Goal: Find contact information: Find contact information

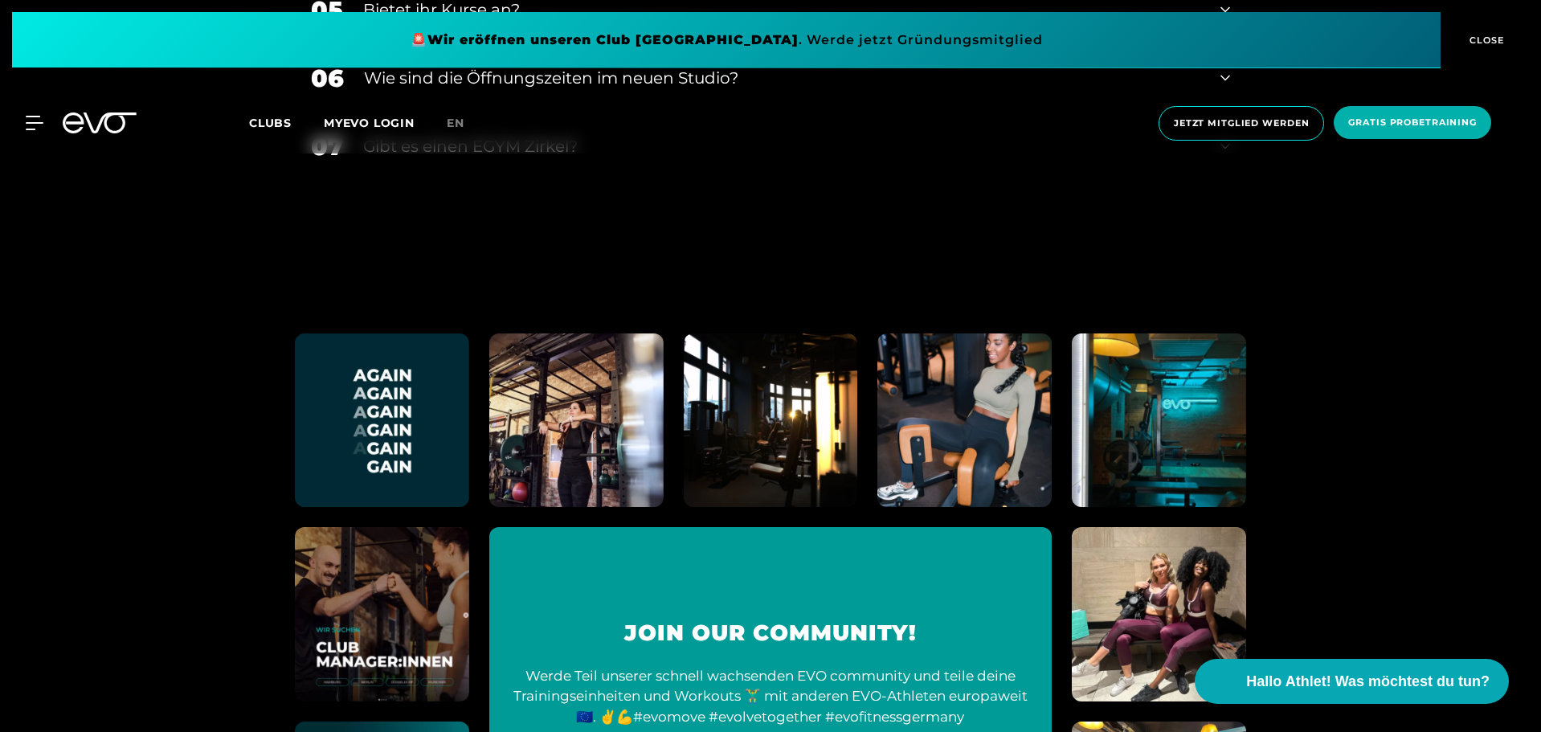
scroll to position [7735, 0]
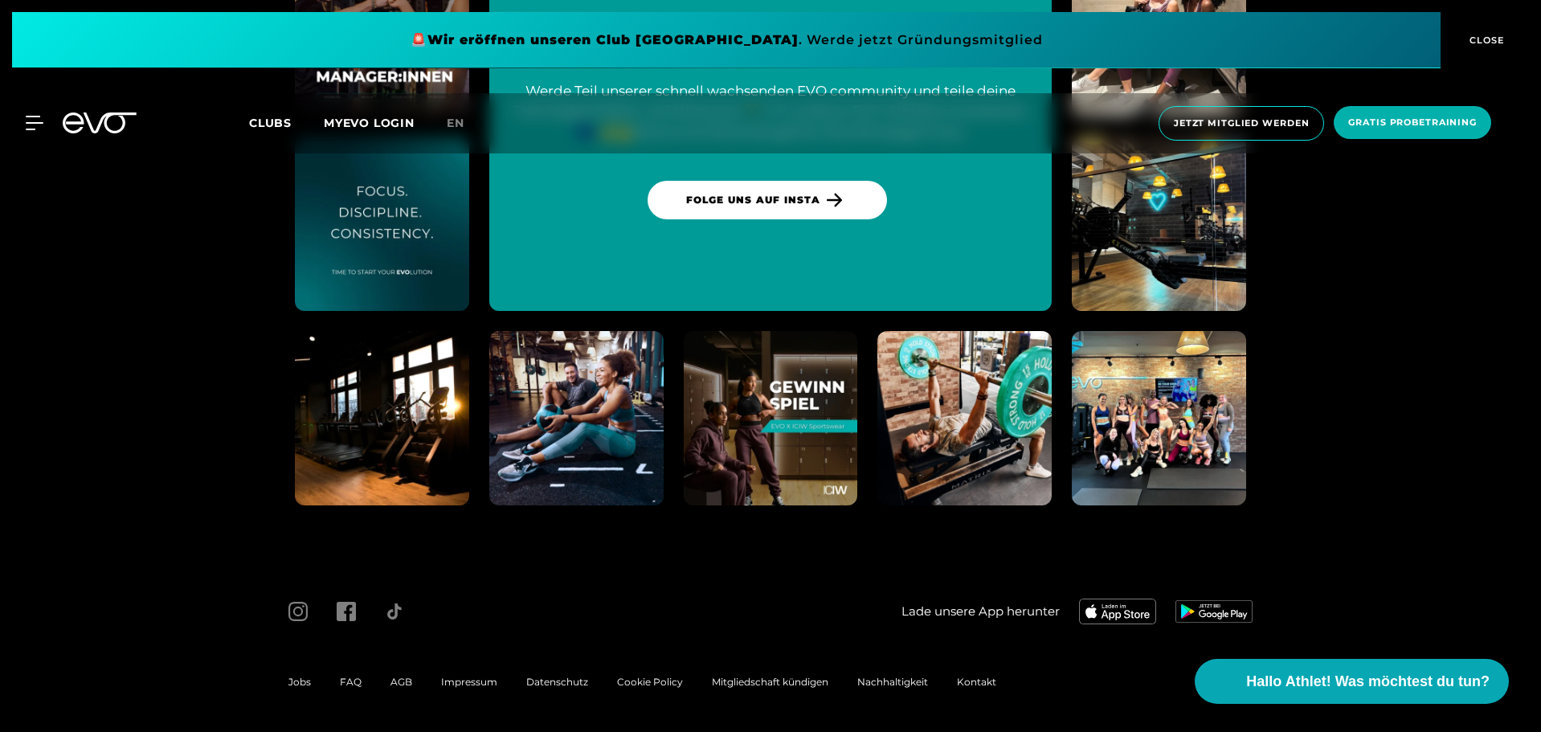
click at [484, 684] on span "Impressum" at bounding box center [469, 682] width 56 height 12
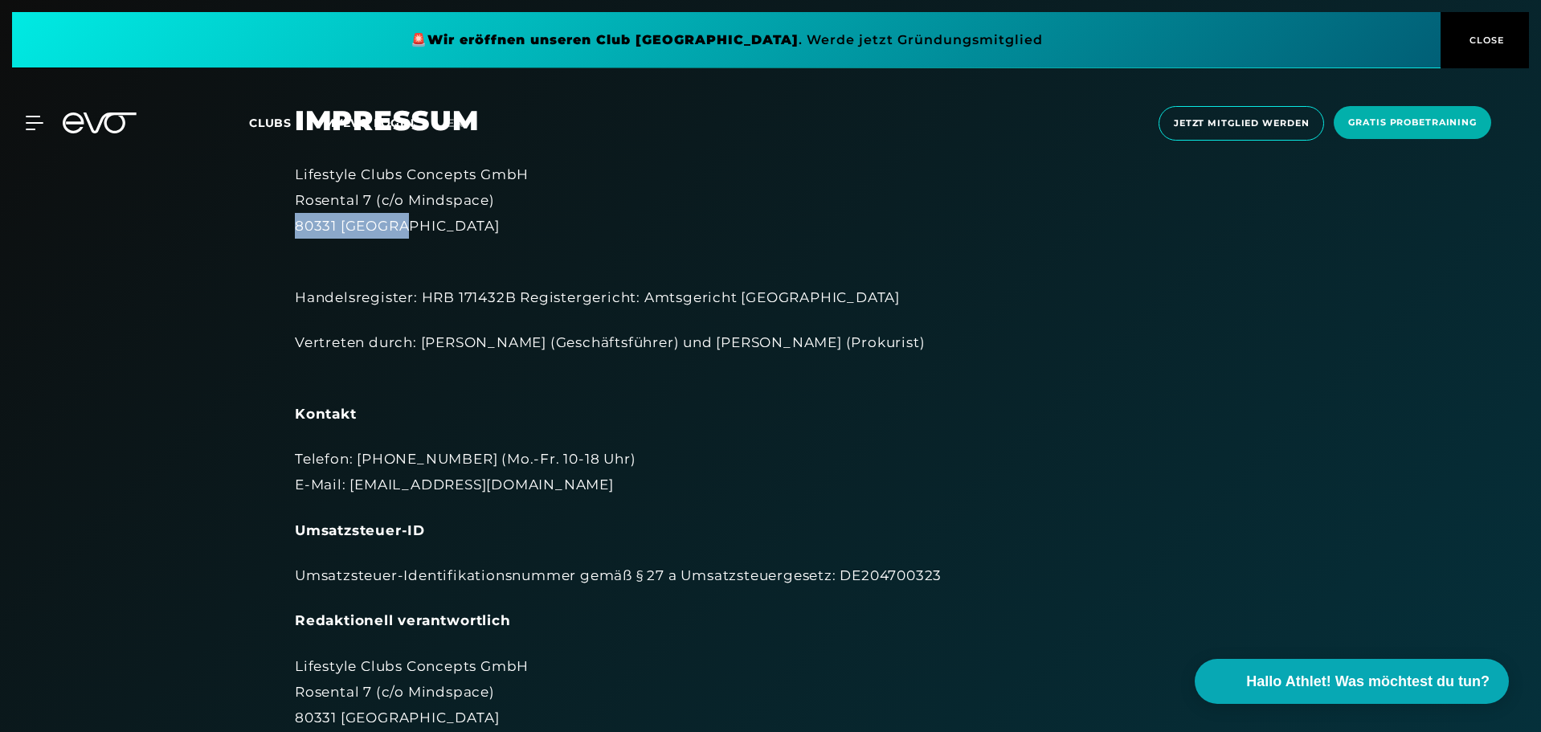
drag, startPoint x: 430, startPoint y: 233, endPoint x: 283, endPoint y: 228, distance: 147.1
click at [283, 228] on div "Impressum Lifestyle Clubs Concepts GmbH Rosental 7 (c/o Mindspace) 80331 Münche…" at bounding box center [770, 640] width 996 height 1073
copy div "80331 [GEOGRAPHIC_DATA]"
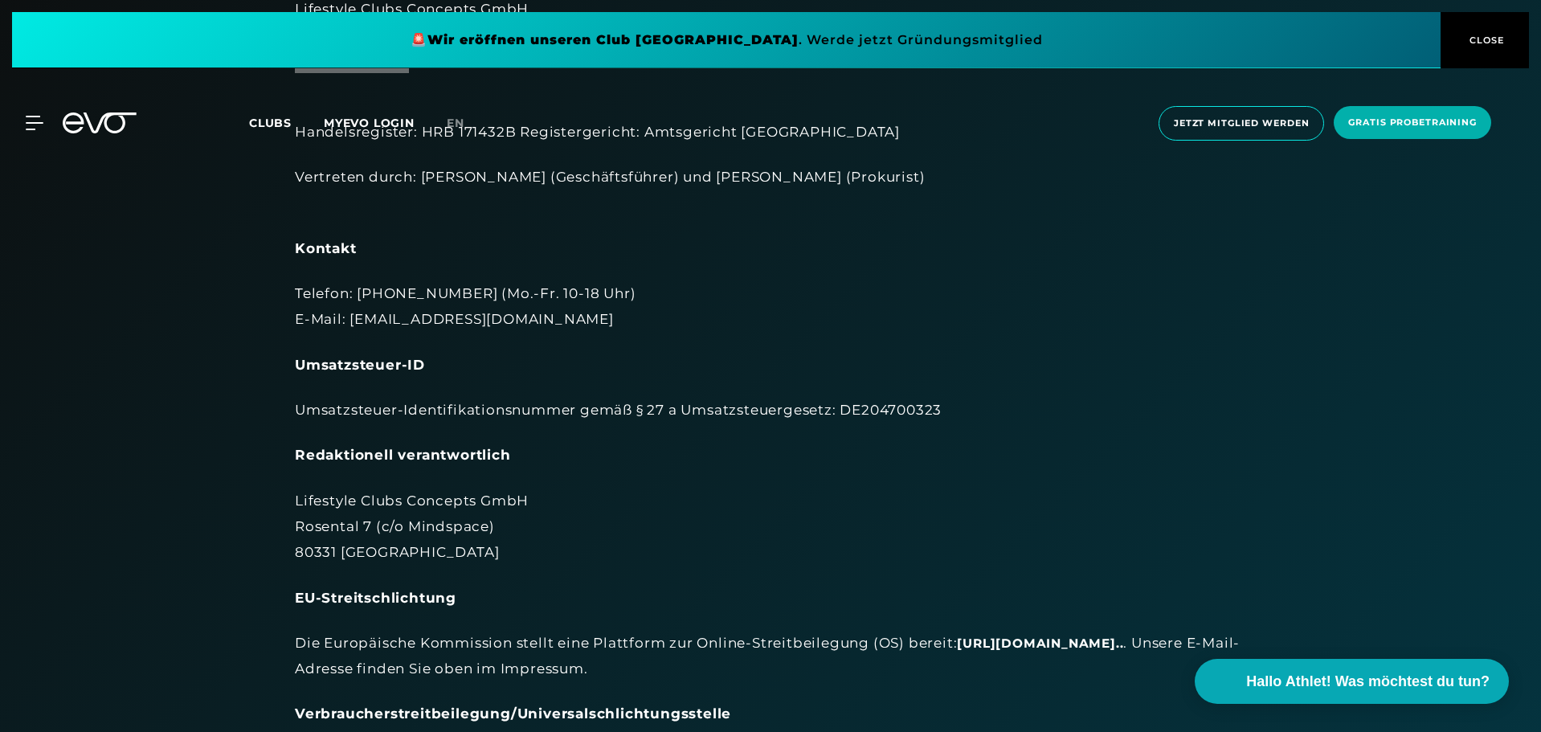
scroll to position [241, 0]
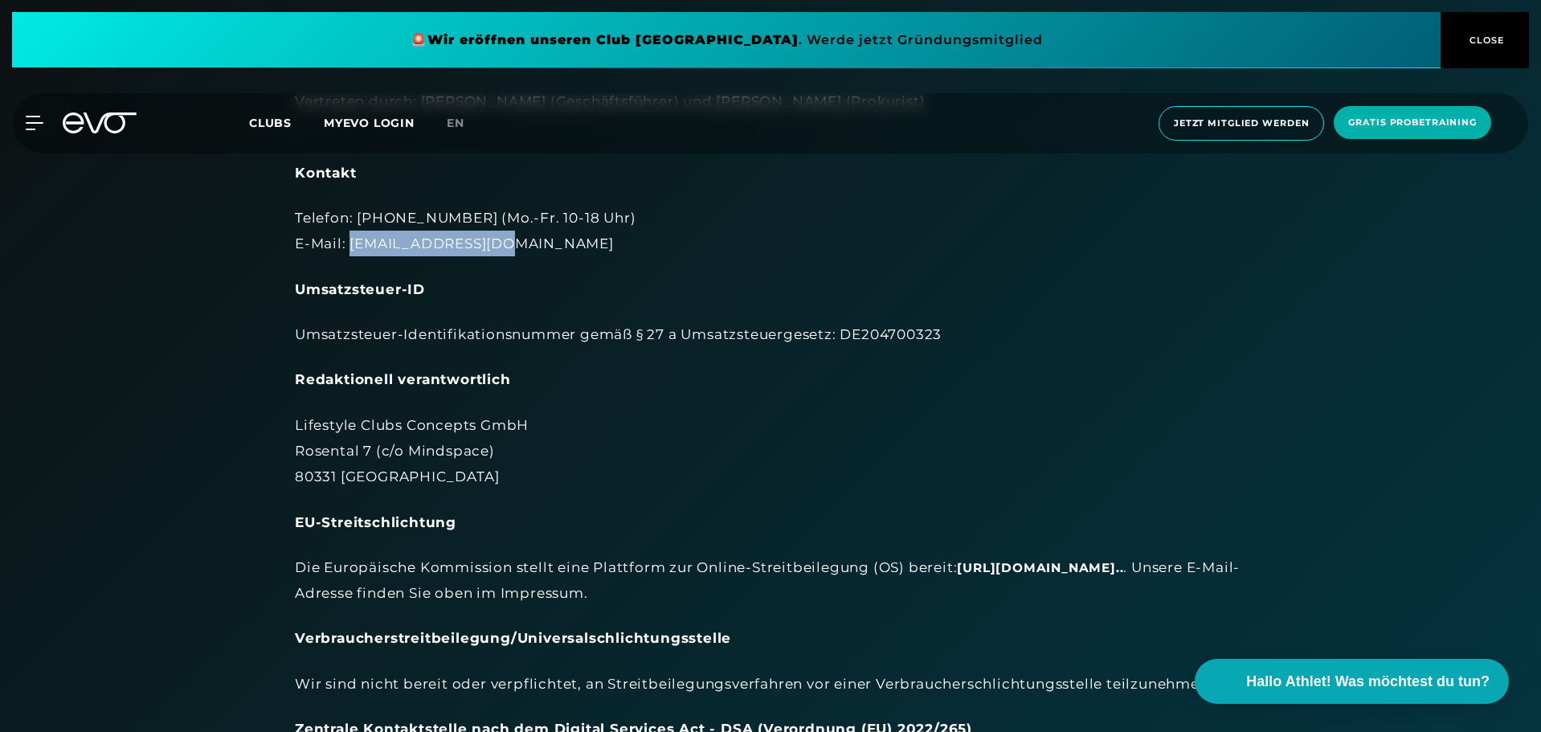
drag, startPoint x: 489, startPoint y: 243, endPoint x: 350, endPoint y: 243, distance: 139.0
click at [350, 243] on div "Telefon: [PHONE_NUMBER] (Mo.-Fr. 10-18 Uhr) E-Mail: [EMAIL_ADDRESS][DOMAIN_NAME]" at bounding box center [770, 231] width 951 height 52
copy div "[EMAIL_ADDRESS][DOMAIN_NAME]"
